Goal: Task Accomplishment & Management: Manage account settings

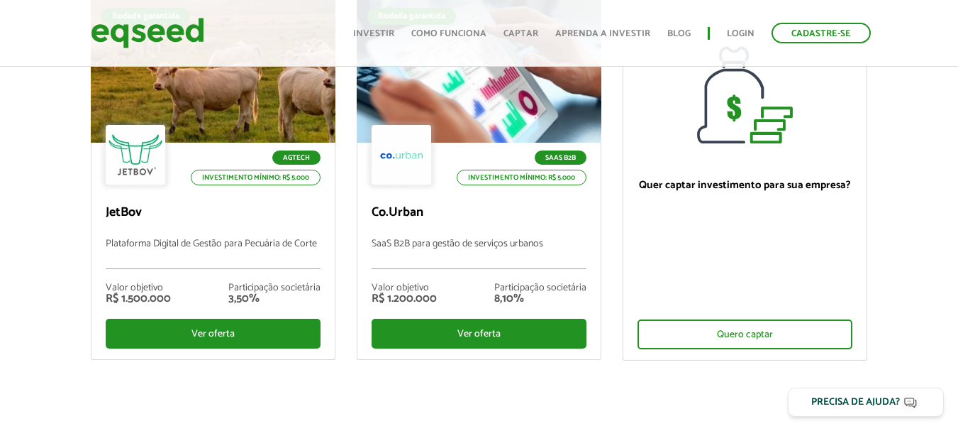
scroll to position [142, 0]
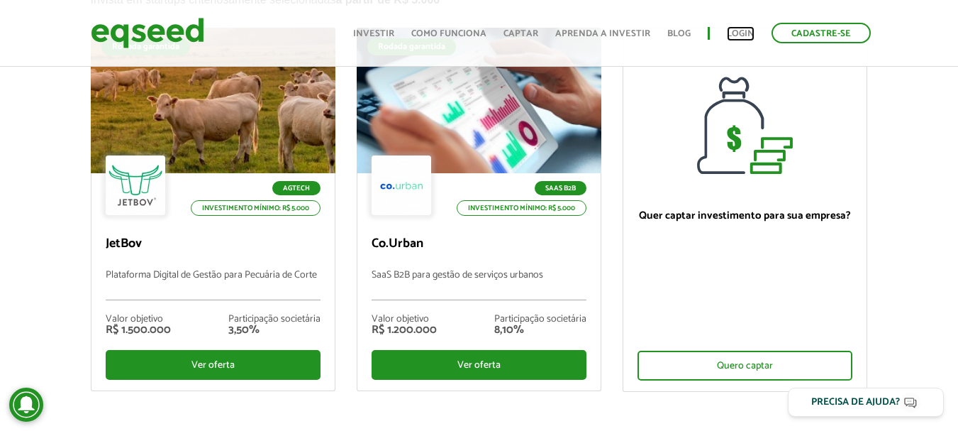
click at [746, 33] on link "Login" at bounding box center [741, 33] width 28 height 9
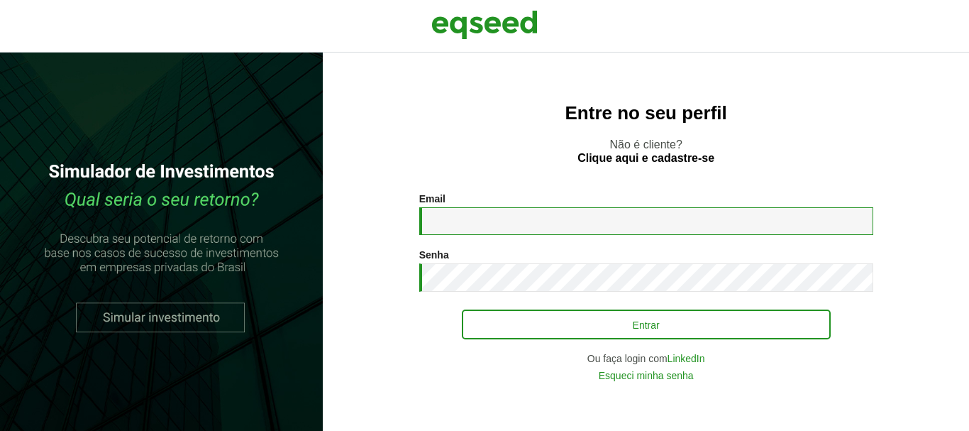
type input "**********"
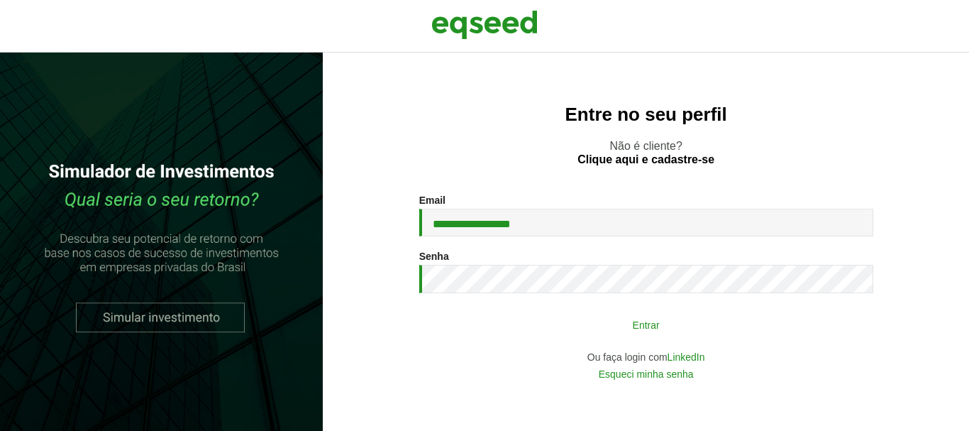
click at [614, 335] on button "Entrar" at bounding box center [646, 324] width 369 height 27
